Goal: Task Accomplishment & Management: Manage account settings

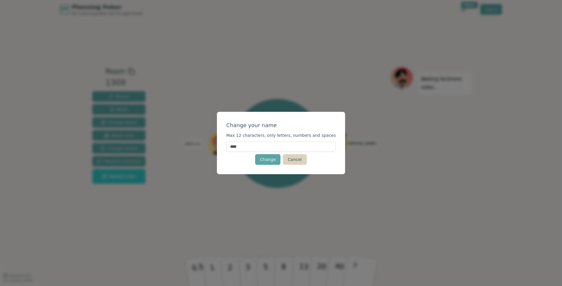
click at [296, 158] on button "Cancel" at bounding box center [295, 159] width 24 height 11
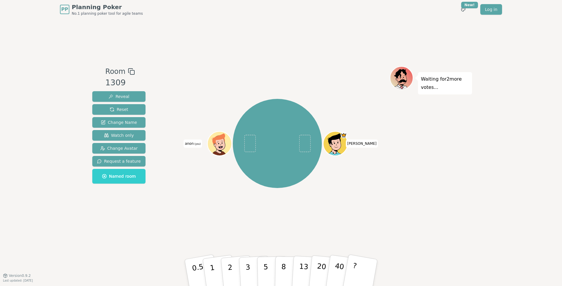
click at [195, 143] on span "(you)" at bounding box center [197, 144] width 7 height 3
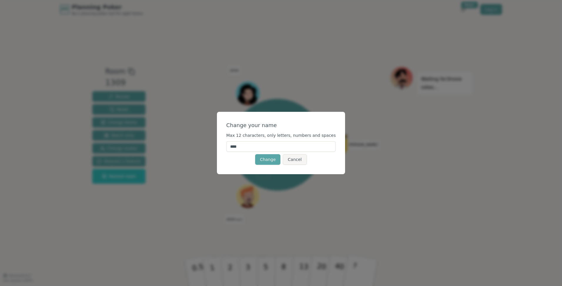
drag, startPoint x: 256, startPoint y: 143, endPoint x: 208, endPoint y: 144, distance: 47.6
click at [208, 144] on div "Change your name Max 12 characters, only letters, numbers and spaces **** Chang…" at bounding box center [281, 143] width 562 height 286
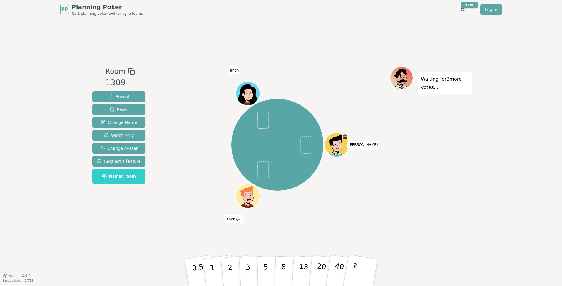
click at [234, 220] on span "anon (you)" at bounding box center [234, 219] width 19 height 8
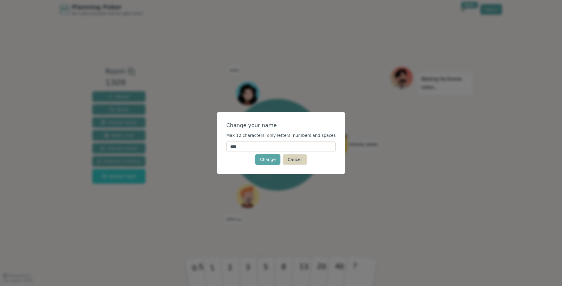
click at [292, 161] on button "Cancel" at bounding box center [295, 159] width 24 height 11
click at [298, 160] on button "Cancel" at bounding box center [295, 159] width 24 height 11
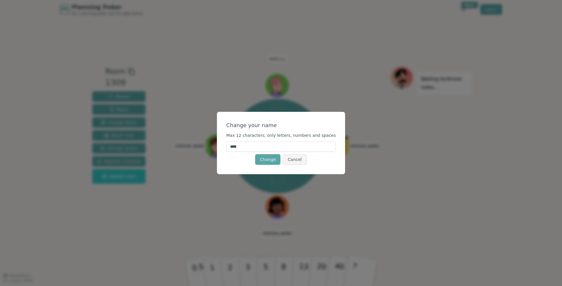
click at [262, 144] on input "****" at bounding box center [281, 146] width 110 height 11
drag, startPoint x: 262, startPoint y: 145, endPoint x: 225, endPoint y: 145, distance: 37.9
click at [225, 145] on div "Change your name Max 12 characters, only letters, numbers and spaces **** Chang…" at bounding box center [281, 143] width 128 height 62
type input "***"
click at [238, 159] on div "Change Cancel" at bounding box center [281, 159] width 110 height 11
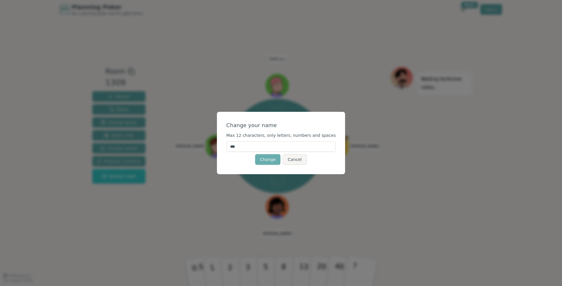
click at [269, 159] on button "Change" at bounding box center [267, 159] width 25 height 11
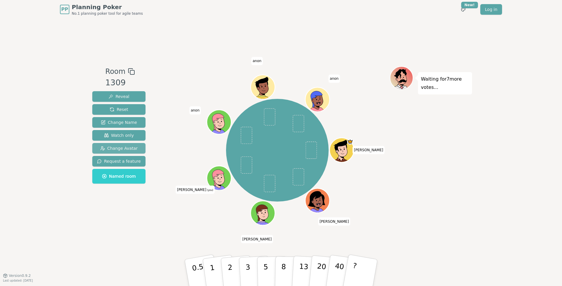
click at [115, 148] on span "Change Avatar" at bounding box center [119, 148] width 38 height 6
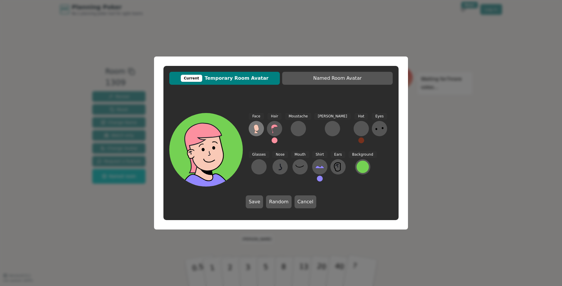
click at [253, 129] on icon at bounding box center [256, 128] width 9 height 9
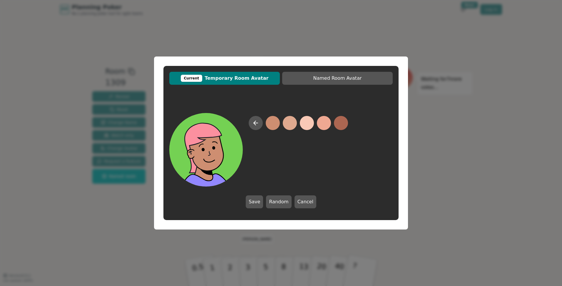
click at [269, 125] on button at bounding box center [273, 123] width 14 height 14
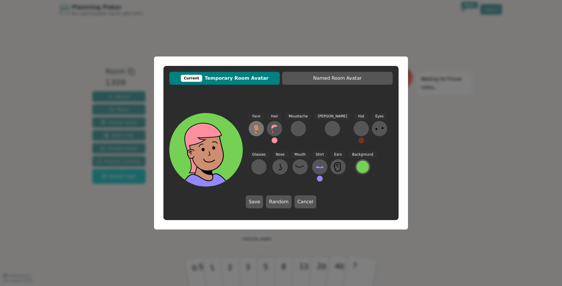
click at [257, 125] on icon at bounding box center [256, 127] width 5 height 6
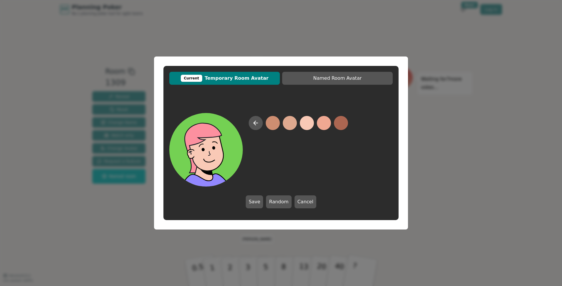
click at [303, 125] on button at bounding box center [307, 123] width 14 height 14
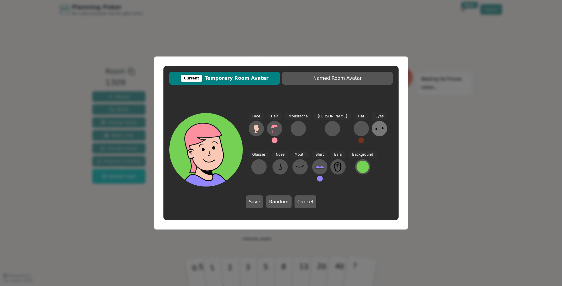
click at [375, 130] on icon at bounding box center [379, 128] width 9 height 9
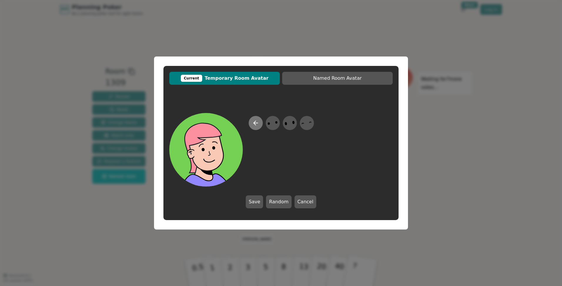
click at [258, 125] on icon at bounding box center [255, 122] width 7 height 7
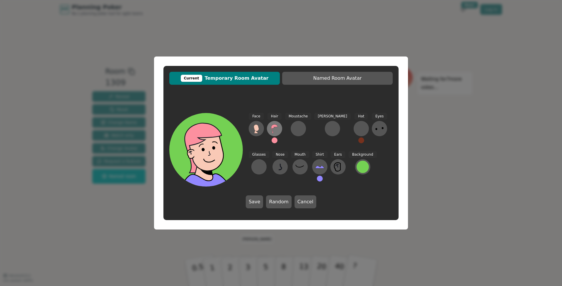
click at [273, 131] on icon at bounding box center [274, 128] width 6 height 9
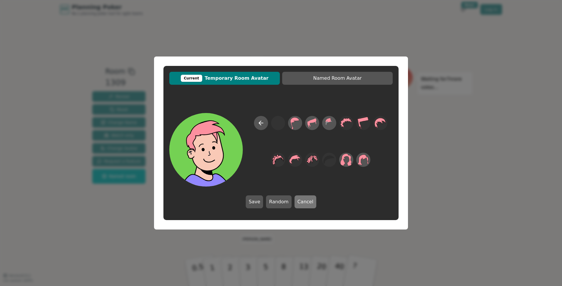
click at [302, 198] on button "Cancel" at bounding box center [306, 201] width 22 height 13
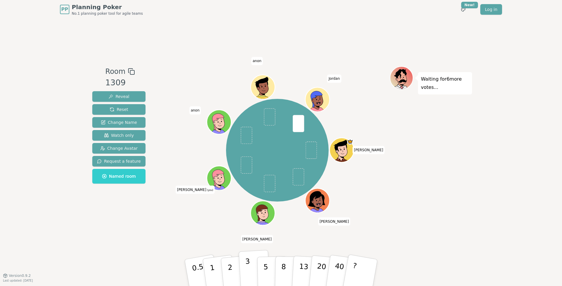
click at [252, 272] on button "3" at bounding box center [255, 273] width 32 height 46
click at [249, 275] on p "3" at bounding box center [248, 273] width 6 height 32
